Goal: Task Accomplishment & Management: Manage account settings

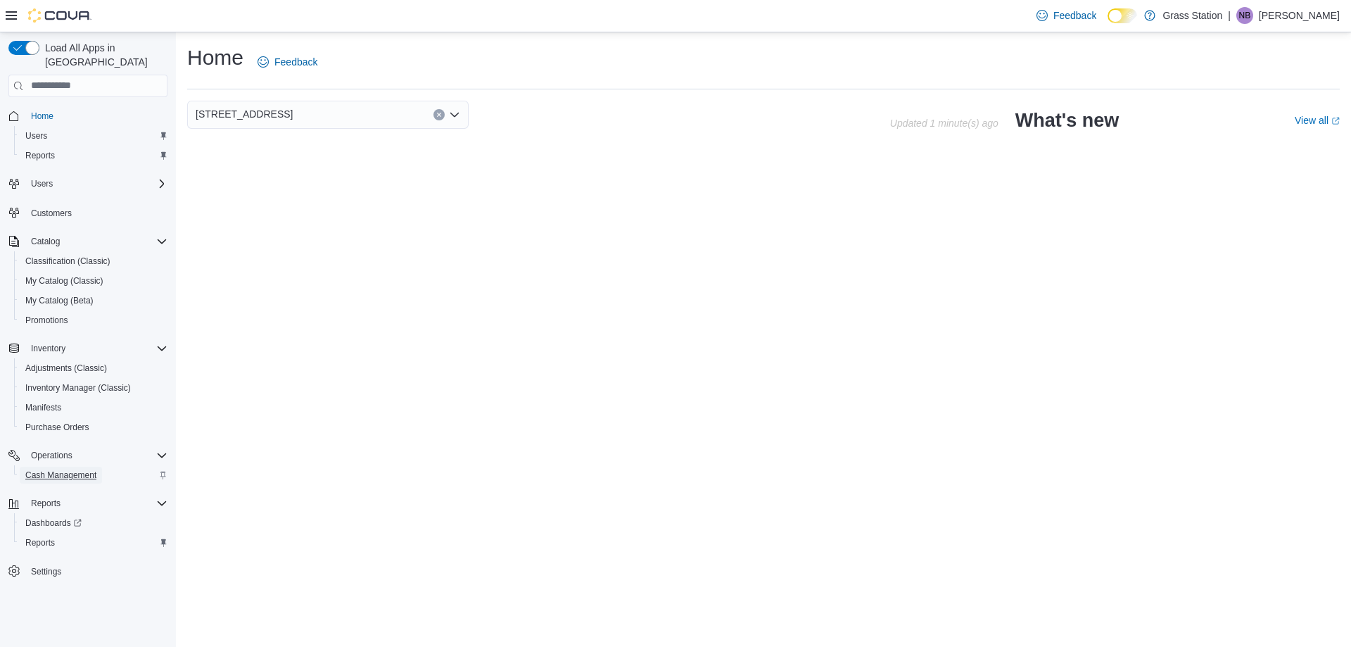
click at [81, 469] on span "Cash Management" at bounding box center [60, 474] width 71 height 11
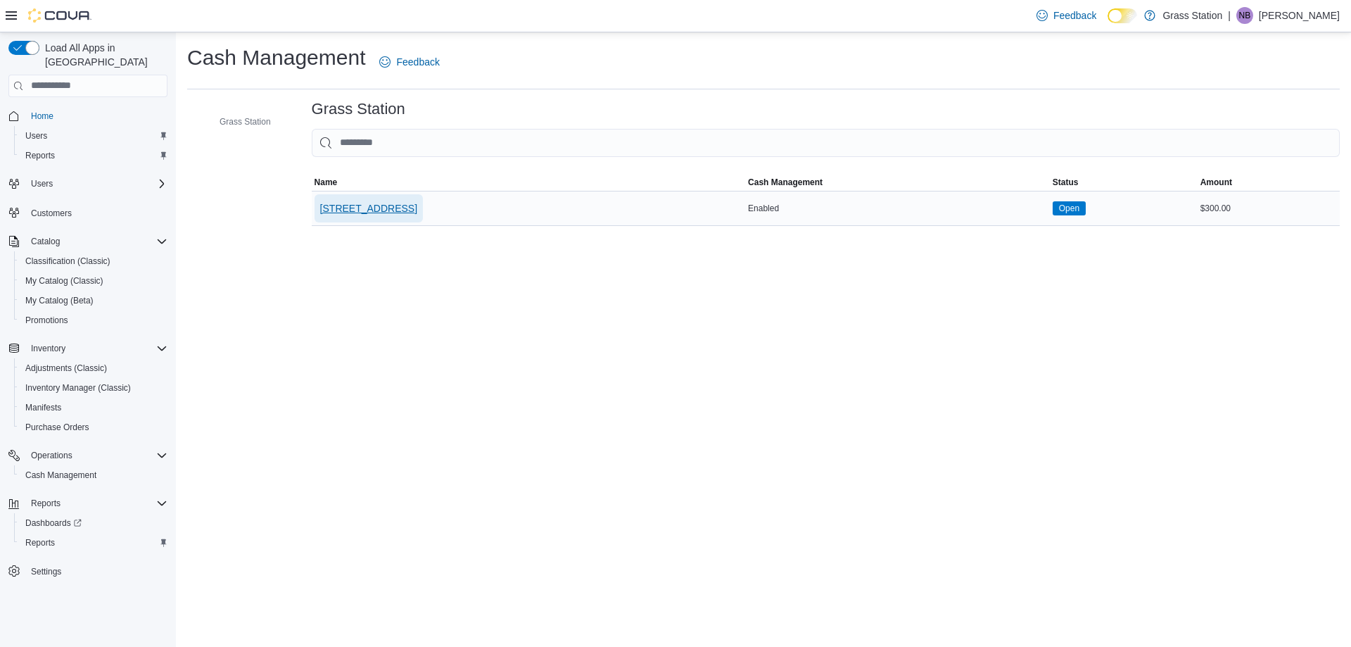
click at [369, 201] on span "53 Dundas St. E Unit #2" at bounding box center [368, 208] width 97 height 14
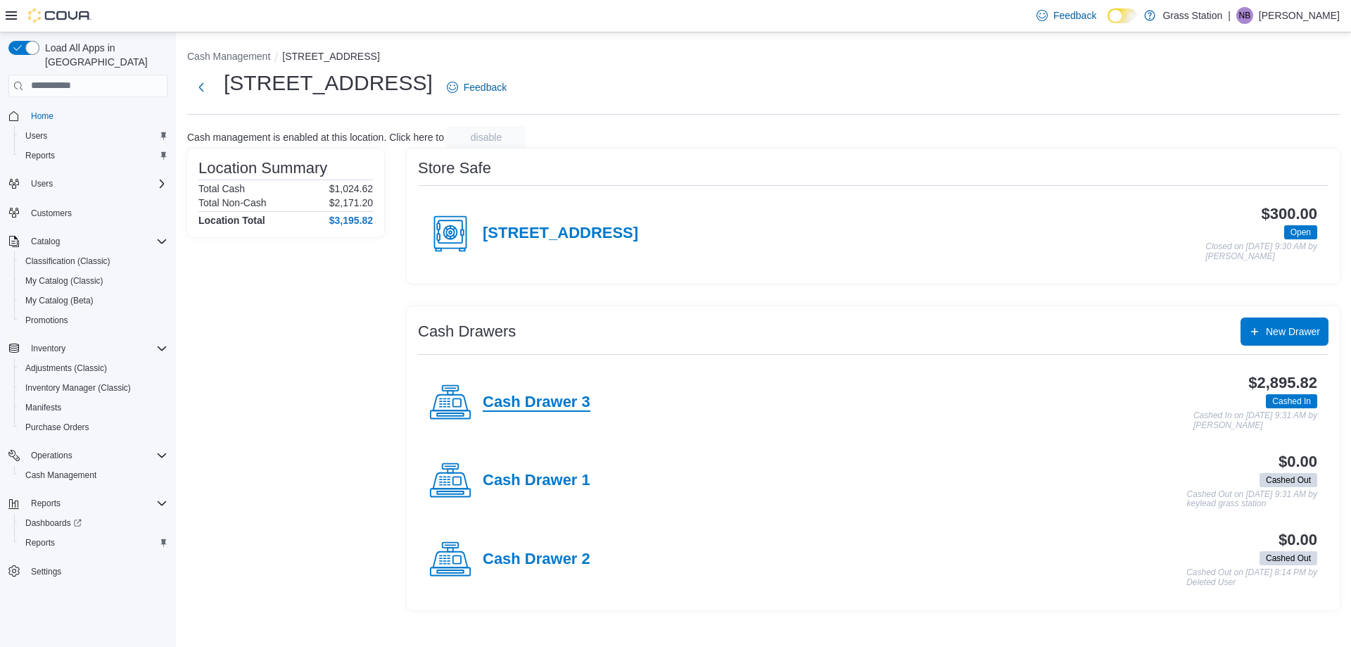
click at [533, 393] on h4 "Cash Drawer 3" at bounding box center [537, 402] width 108 height 18
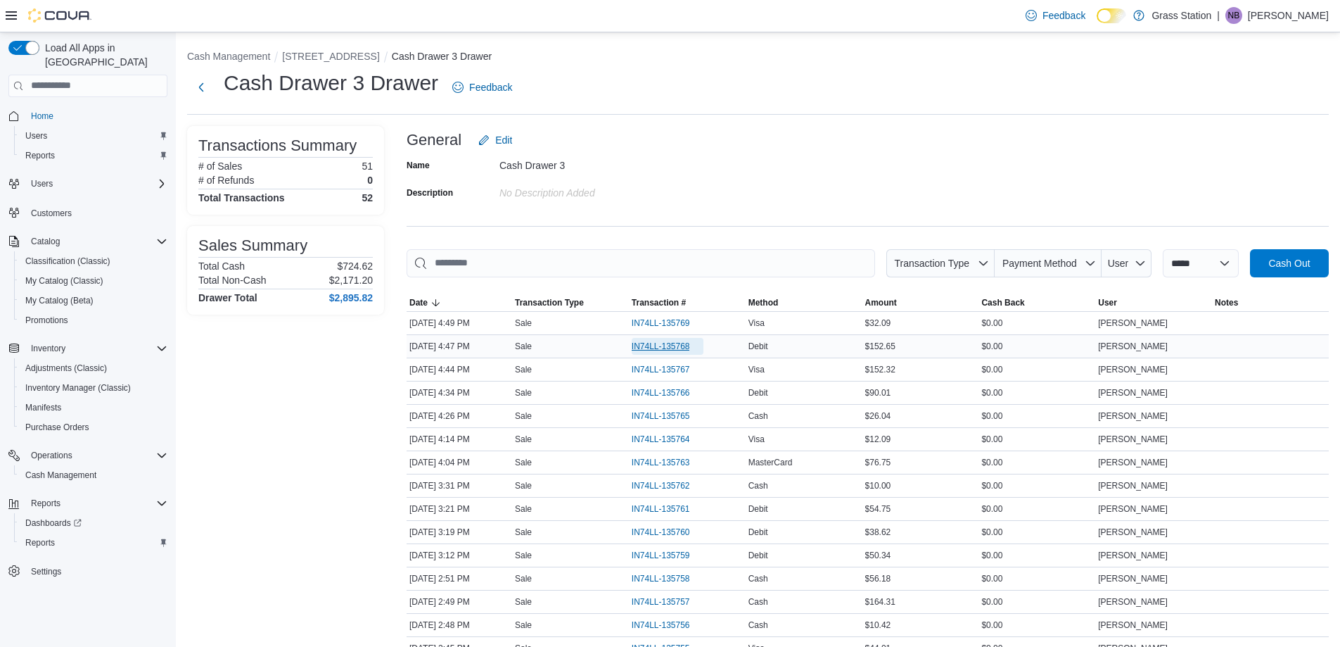
click at [643, 344] on span "IN74LL-135768" at bounding box center [661, 346] width 58 height 11
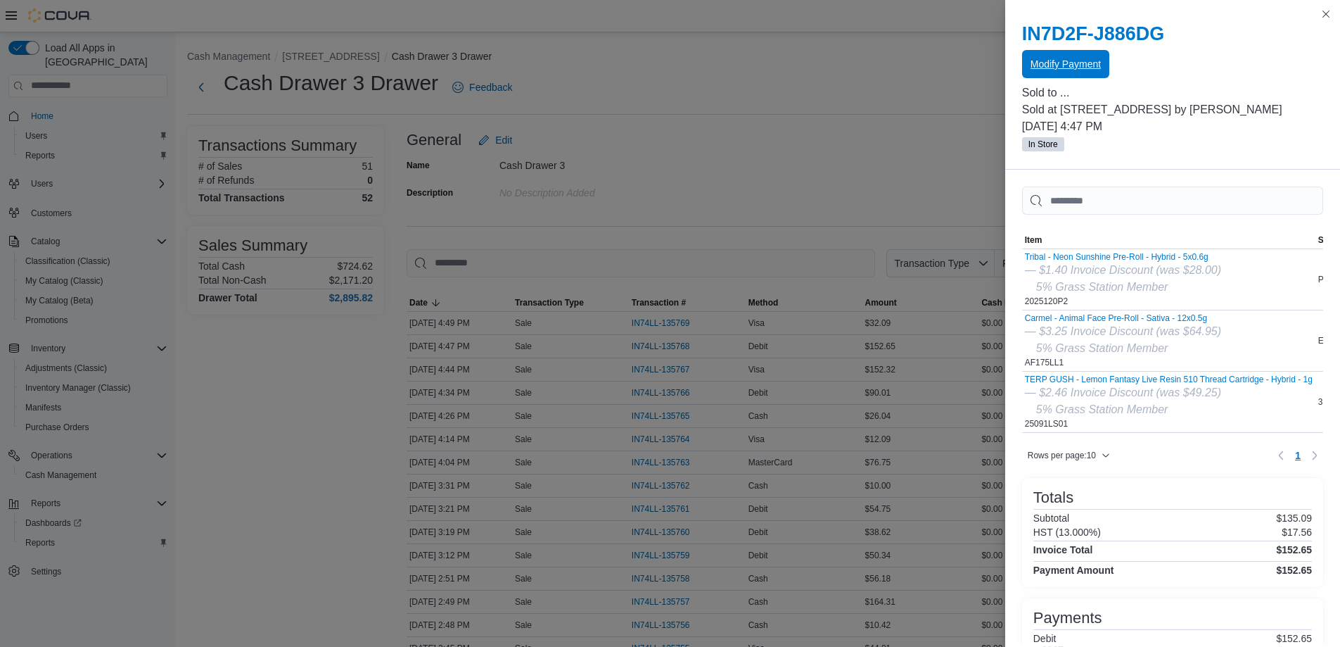
click at [1084, 61] on span "Modify Payment" at bounding box center [1066, 64] width 70 height 14
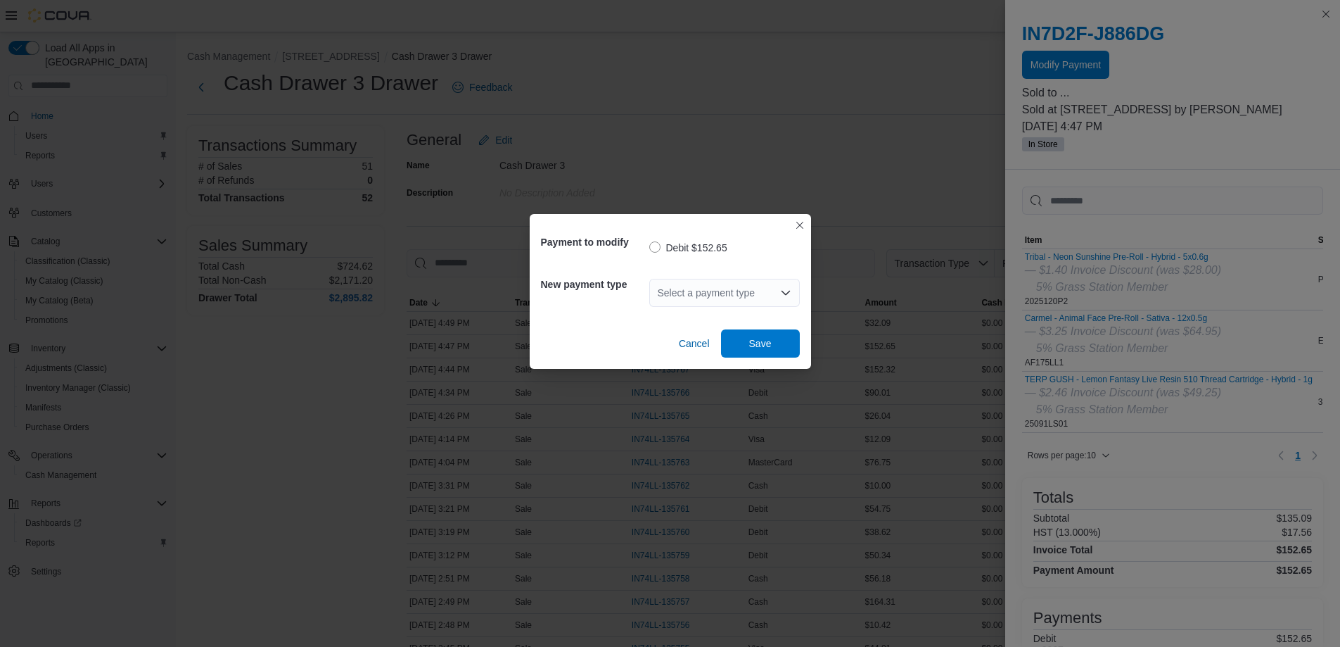
click at [692, 298] on div "Select a payment type" at bounding box center [724, 293] width 151 height 28
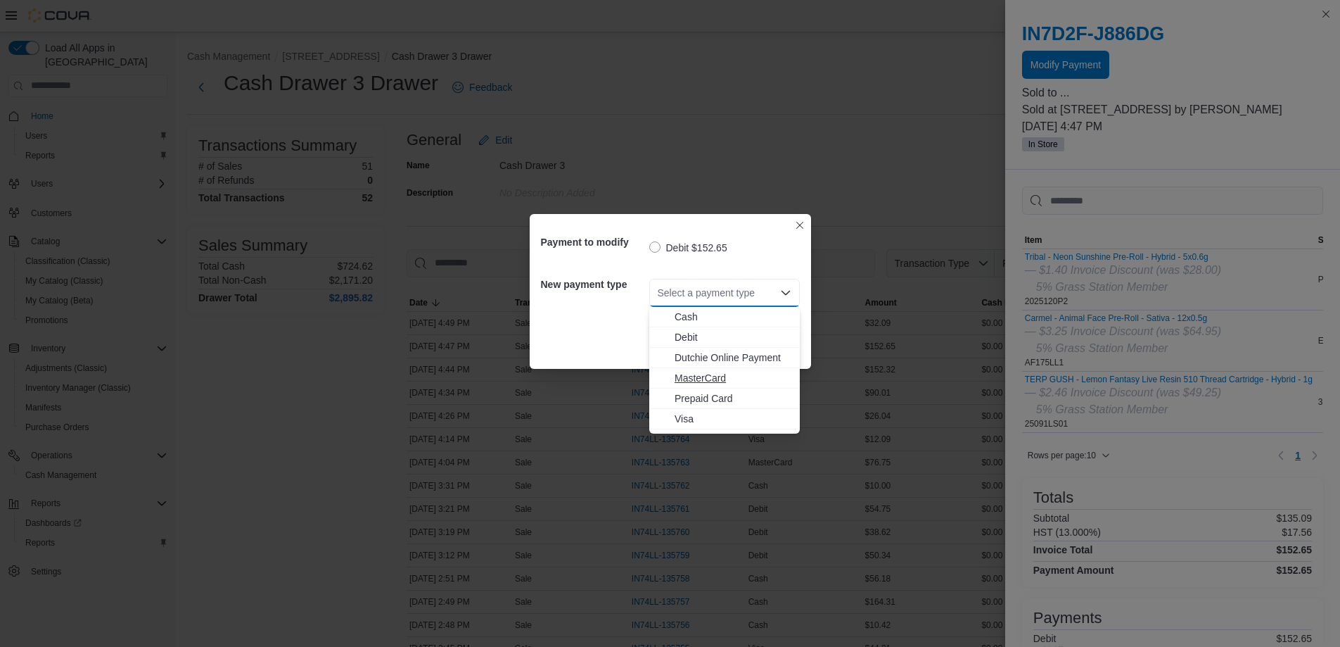
click at [713, 378] on span "MasterCard" at bounding box center [733, 378] width 117 height 14
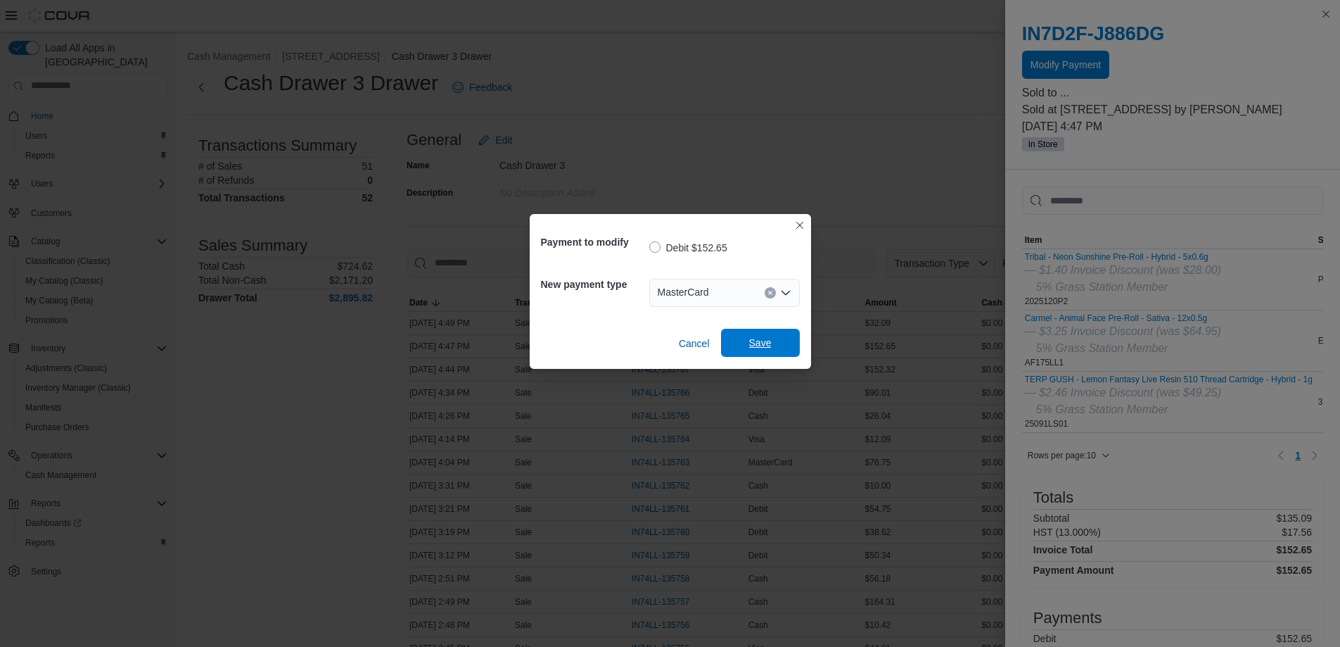
click at [771, 338] on span "Save" at bounding box center [760, 343] width 23 height 14
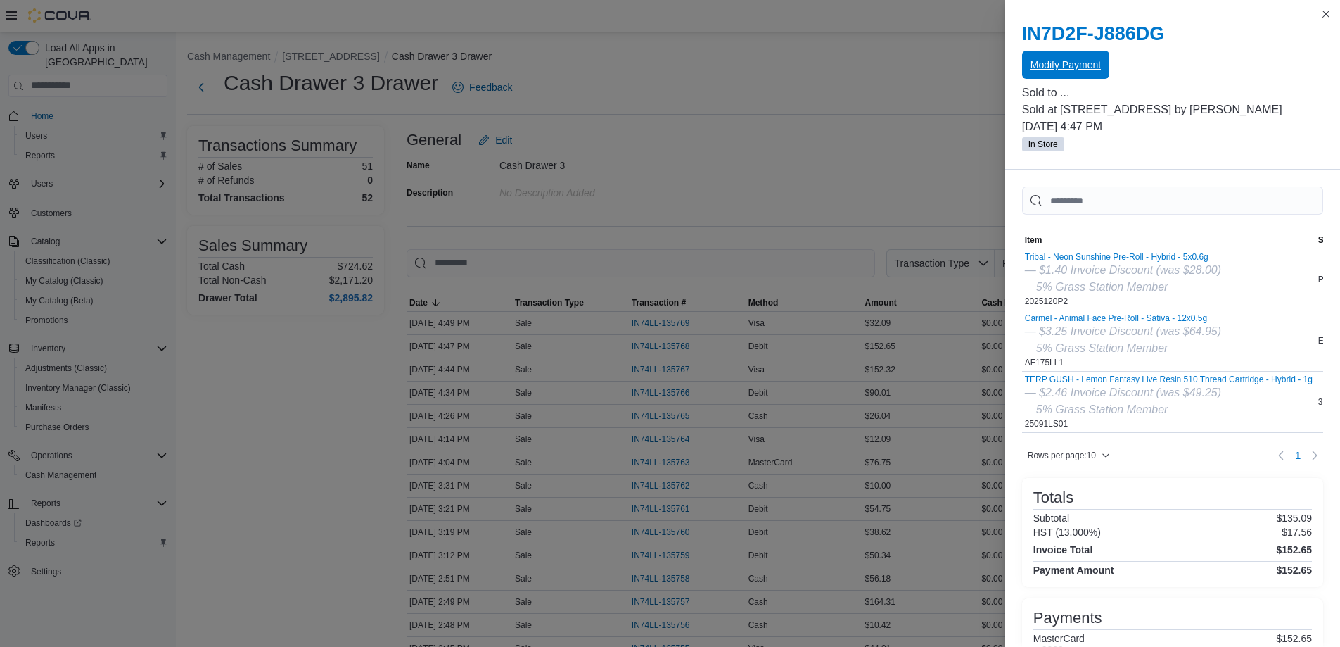
scroll to position [191, 0]
